Goal: Task Accomplishment & Management: Manage account settings

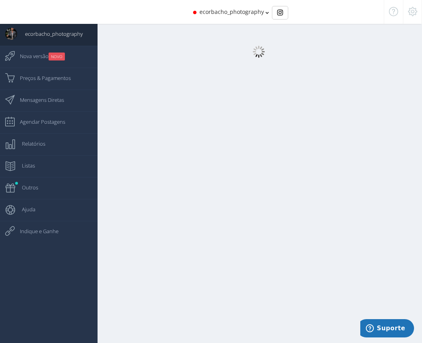
select select "[DEMOGRAPHIC_DATA]"
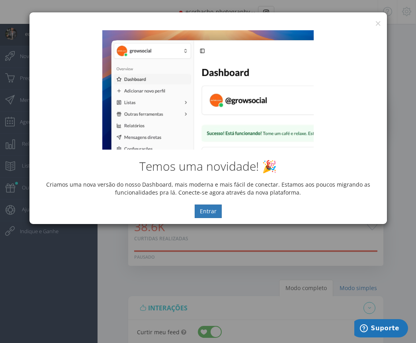
click at [376, 24] on div "[PERSON_NAME] novidade! 🎉 Criamos uma nova versão do nosso Dashboard, mais mode…" at bounding box center [208, 124] width 358 height 200
click at [377, 24] on button "×" at bounding box center [378, 23] width 6 height 11
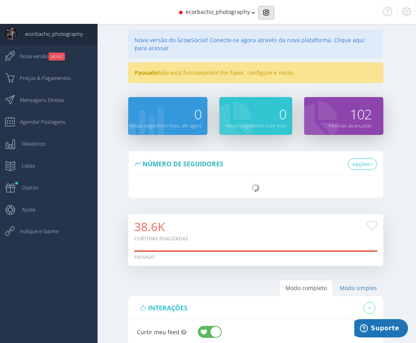
click at [269, 15] on button "Basic example" at bounding box center [266, 13] width 16 height 14
click at [252, 13] on icon at bounding box center [254, 13] width 4 height 6
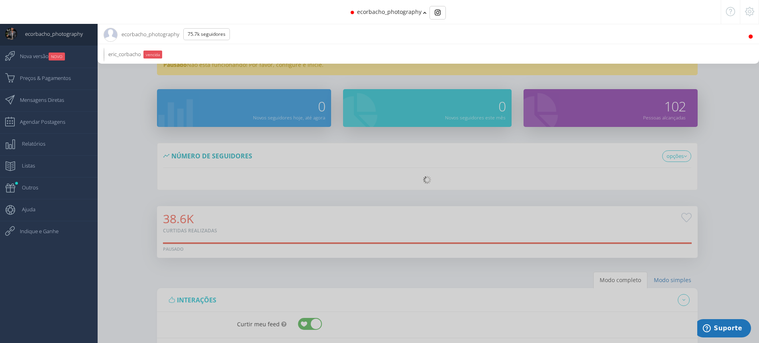
click at [169, 35] on span "ecorbacho_photography 75.7K Seguidores" at bounding box center [170, 34] width 132 height 20
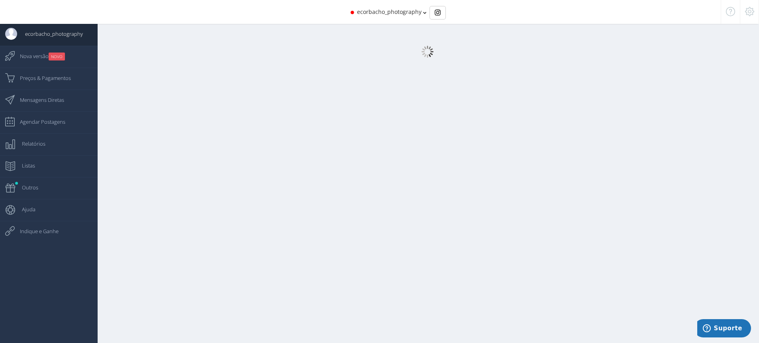
select select "[DEMOGRAPHIC_DATA]"
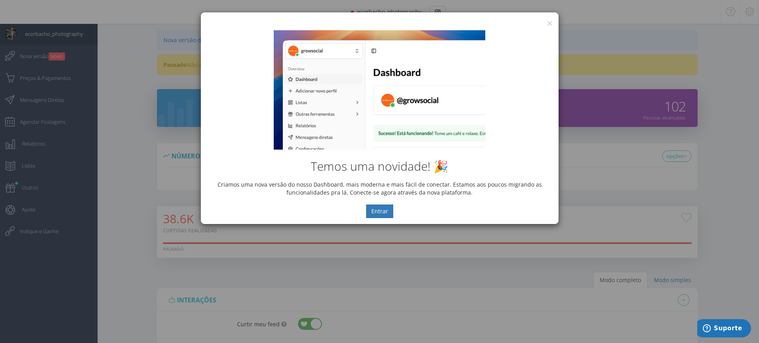
click at [422, 25] on div "[PERSON_NAME] novidade! 🎉 Criamos uma nova versão do nosso Dashboard, mais mode…" at bounding box center [380, 124] width 358 height 200
click at [422, 23] on button "×" at bounding box center [550, 23] width 6 height 11
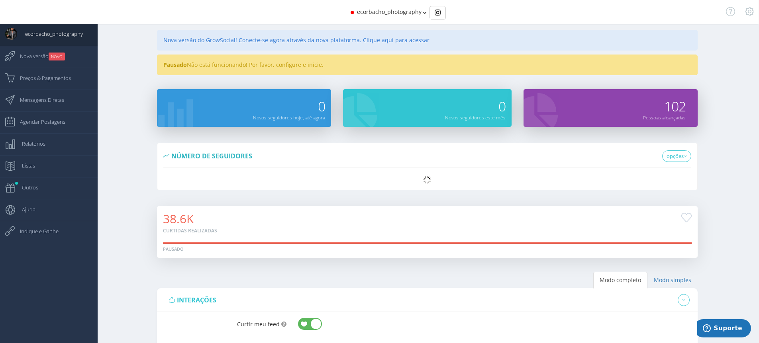
click at [243, 69] on div "Pausado Não está funcionando! Por favor, configure e inicie." at bounding box center [427, 65] width 541 height 21
click at [345, 62] on div "Pausado Não está funcionando! Por favor, configure e inicie." at bounding box center [427, 65] width 541 height 21
click at [422, 12] on div "ecorbacho_photography" at bounding box center [379, 12] width 639 height 24
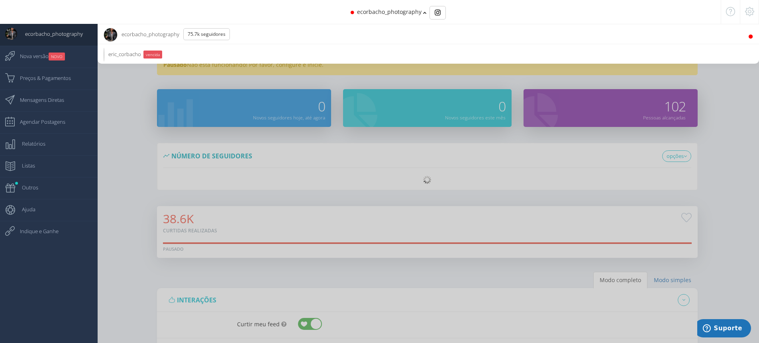
click at [422, 10] on icon at bounding box center [425, 13] width 4 height 6
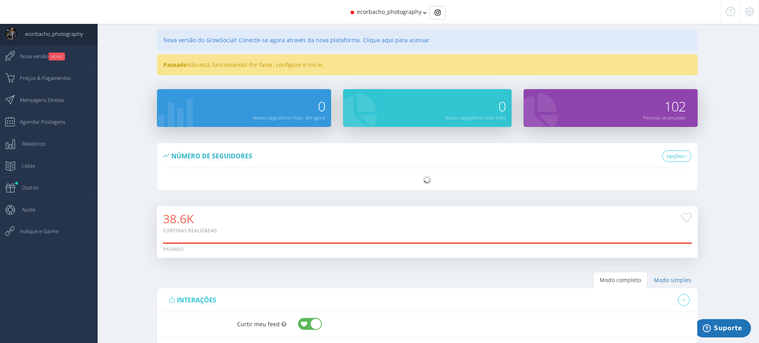
click at [422, 14] on icon at bounding box center [749, 12] width 9 height 6
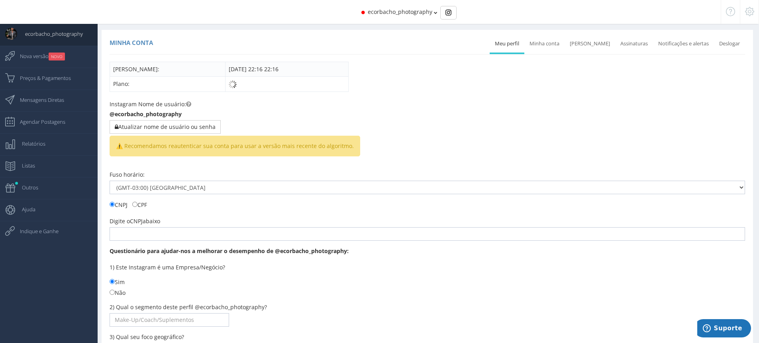
click at [404, 12] on span "ecorbacho_photography" at bounding box center [400, 12] width 65 height 8
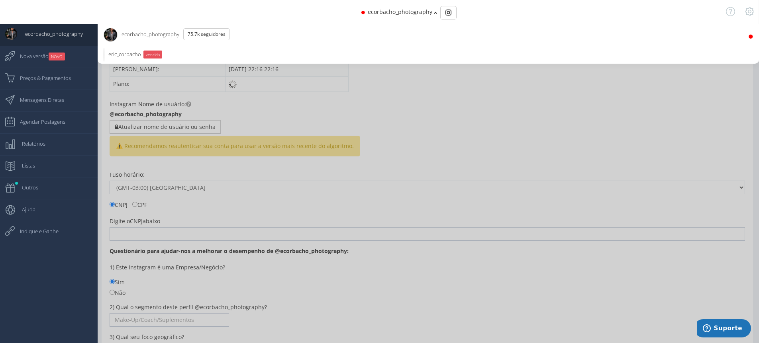
click at [168, 35] on span "ecorbacho_photography 75.7K Seguidores" at bounding box center [170, 34] width 132 height 20
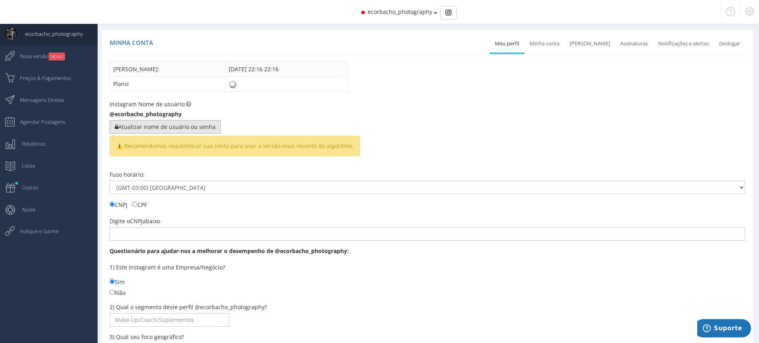
click at [200, 131] on button "Atualizar nome de usuário ou senha" at bounding box center [165, 127] width 111 height 14
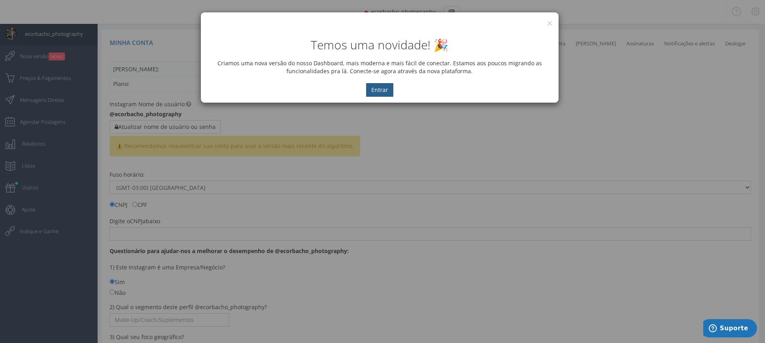
click at [379, 91] on button "Entrar" at bounding box center [379, 90] width 27 height 14
